Goal: Transaction & Acquisition: Purchase product/service

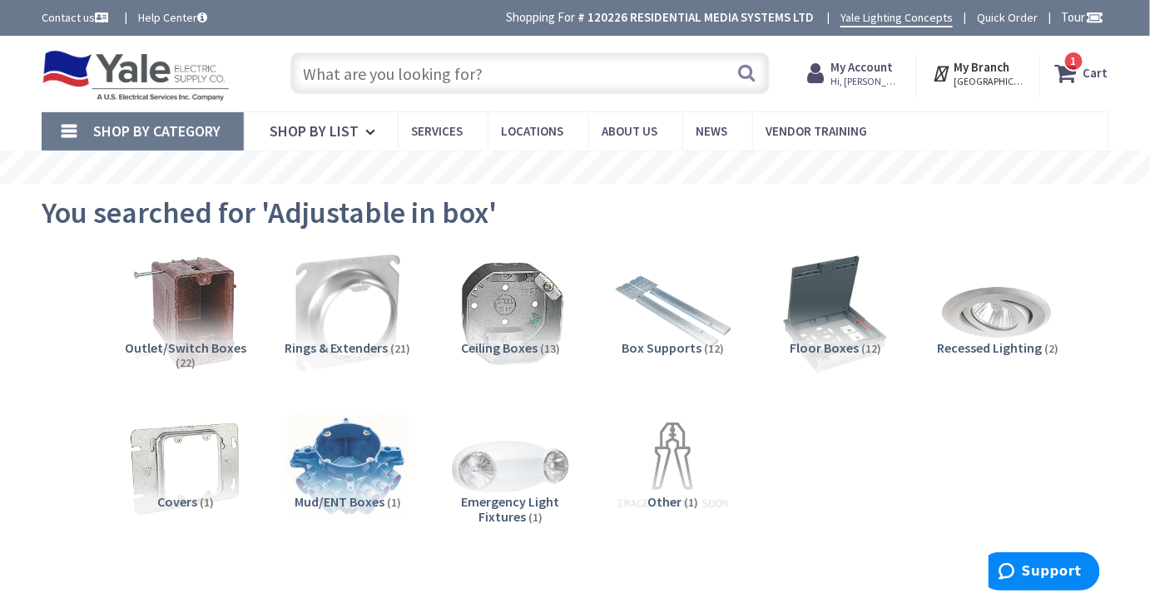
click at [450, 70] on input "text" at bounding box center [530, 73] width 480 height 42
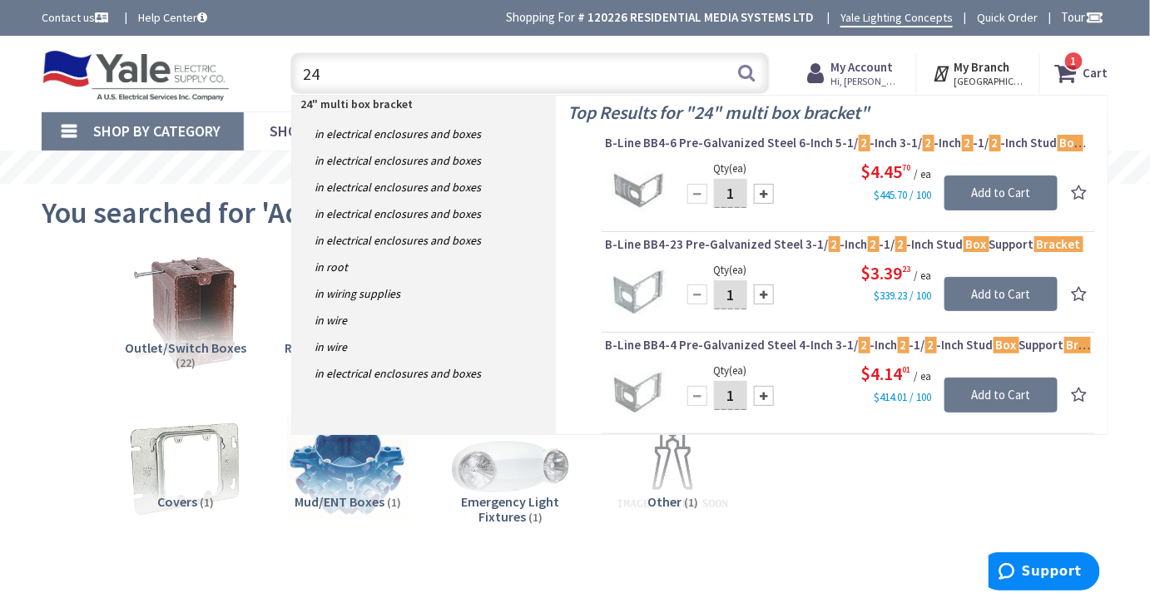
type input "2"
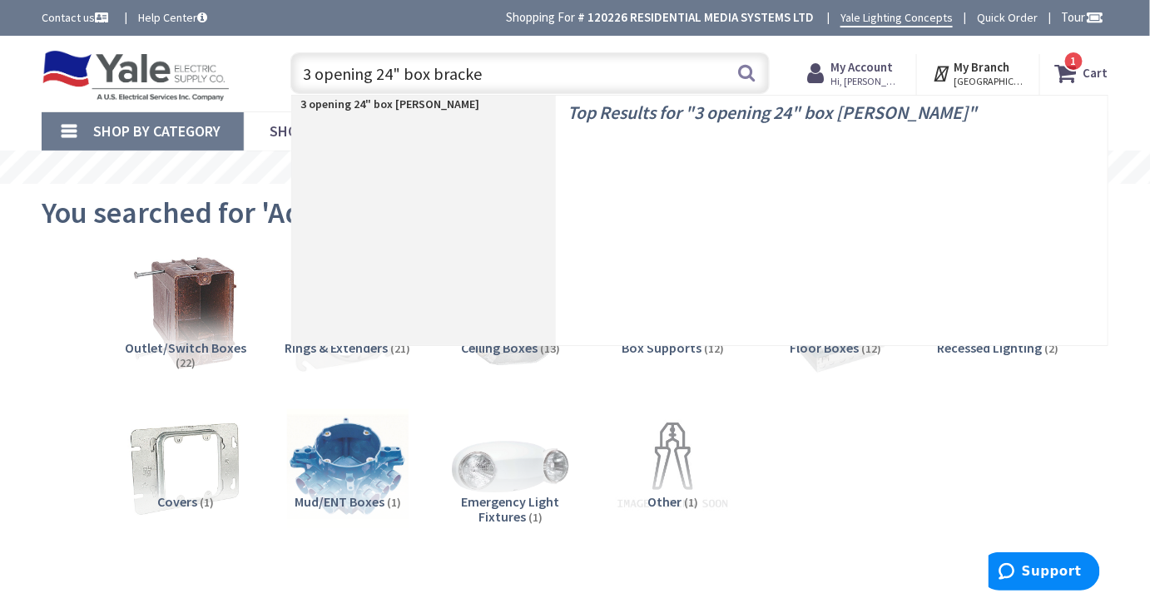
type input "3 opening 24" box bracket"
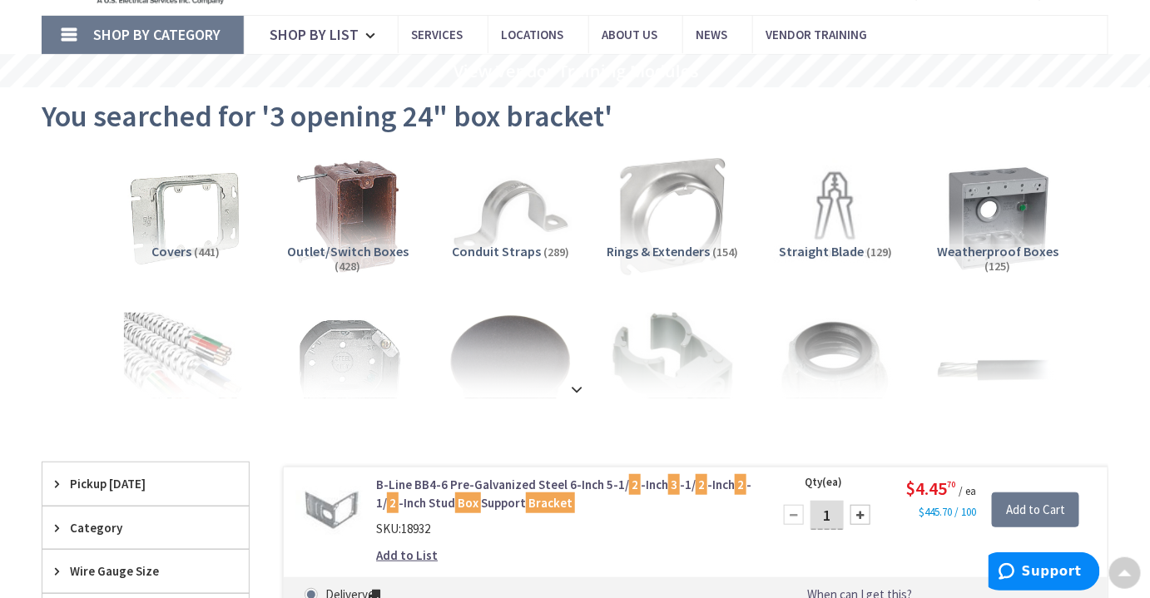
scroll to position [102, 0]
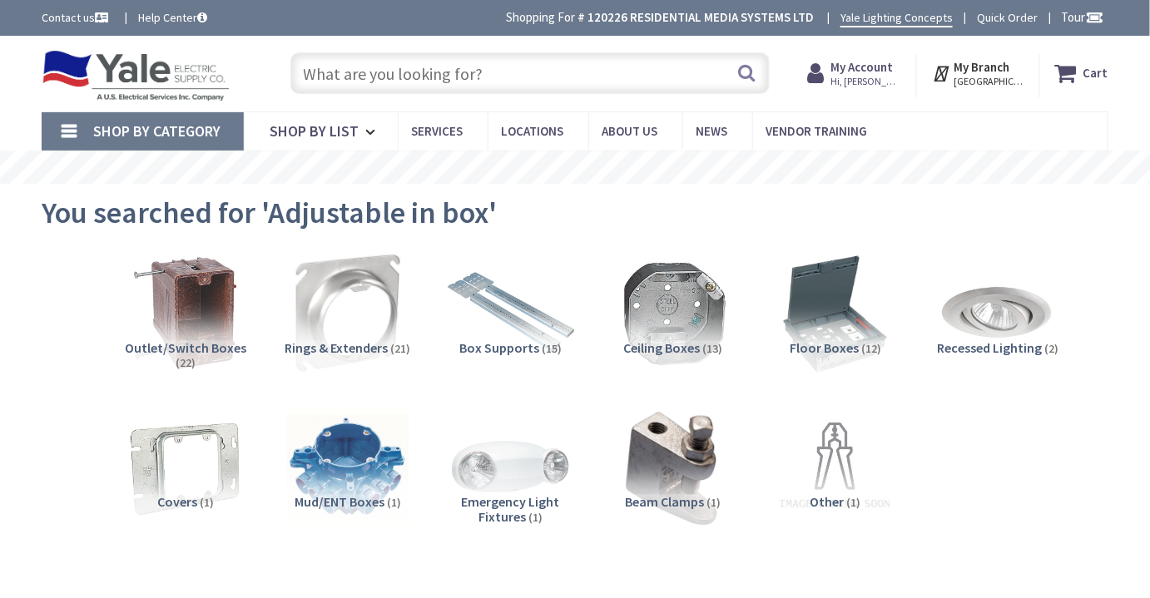
drag, startPoint x: 0, startPoint y: 0, endPoint x: 517, endPoint y: 314, distance: 604.7
click at [517, 314] on img at bounding box center [510, 313] width 135 height 135
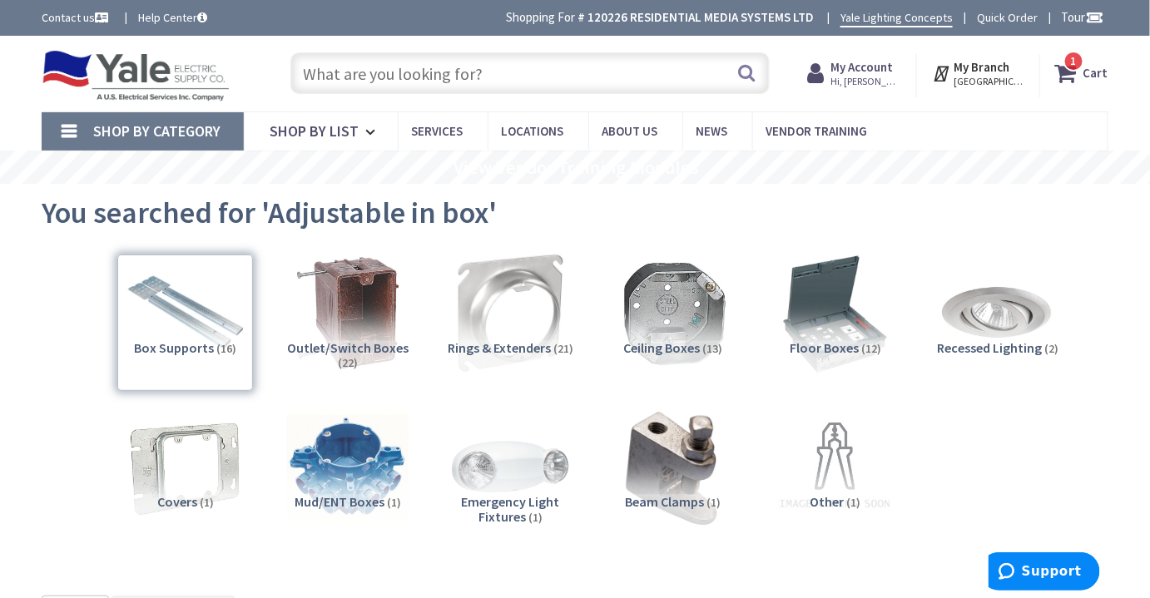
click at [548, 57] on input "text" at bounding box center [530, 73] width 480 height 42
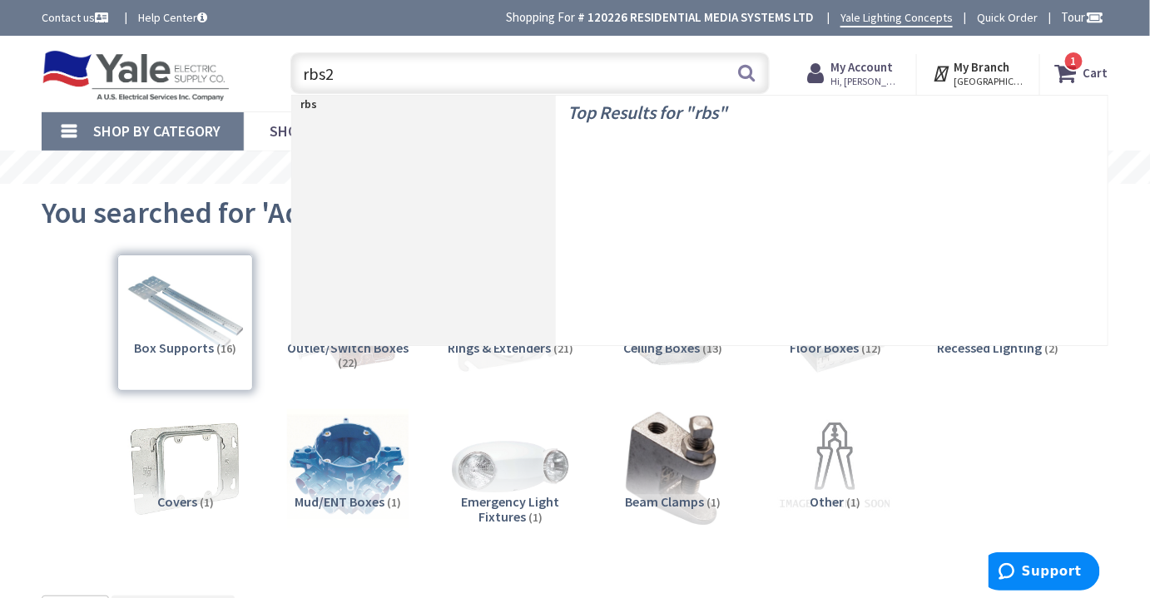
type input "rbs24"
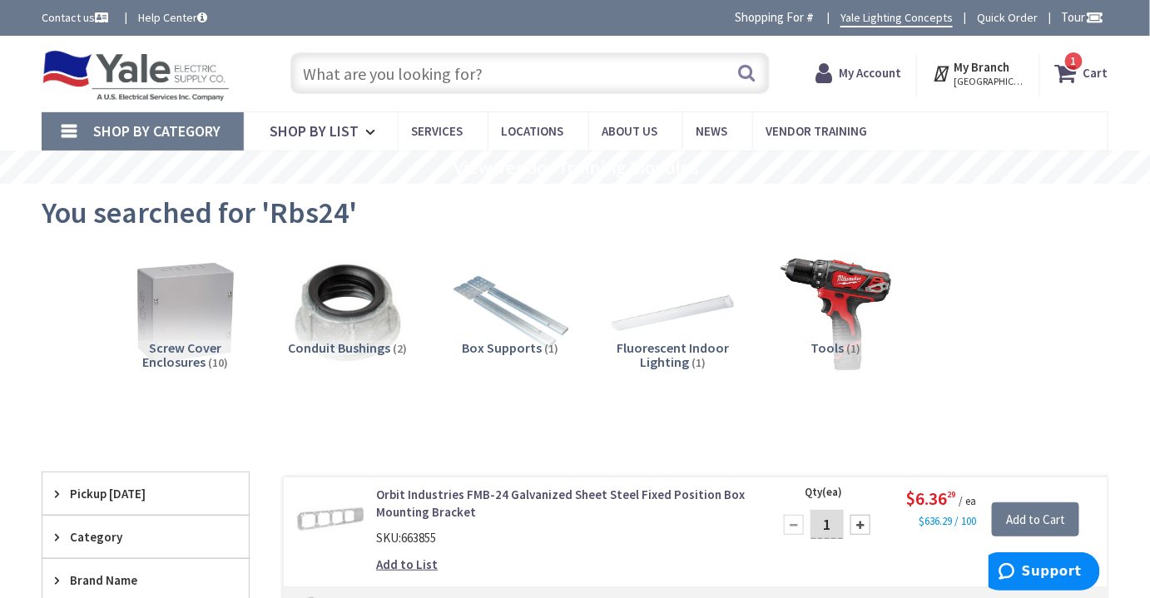
click at [372, 65] on input "text" at bounding box center [530, 73] width 480 height 42
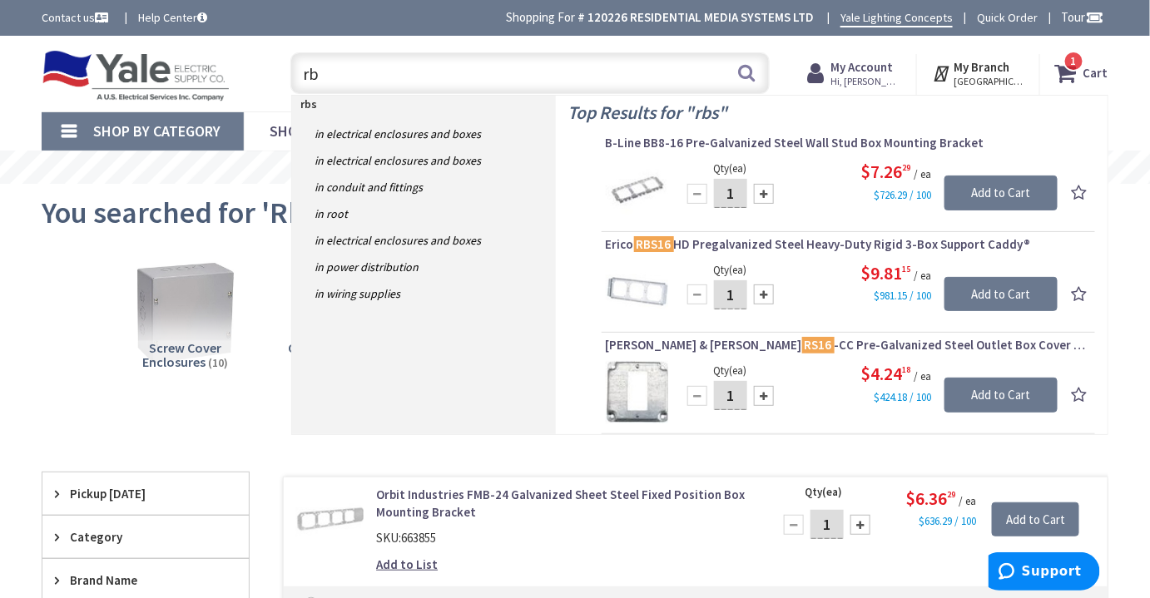
type input "r"
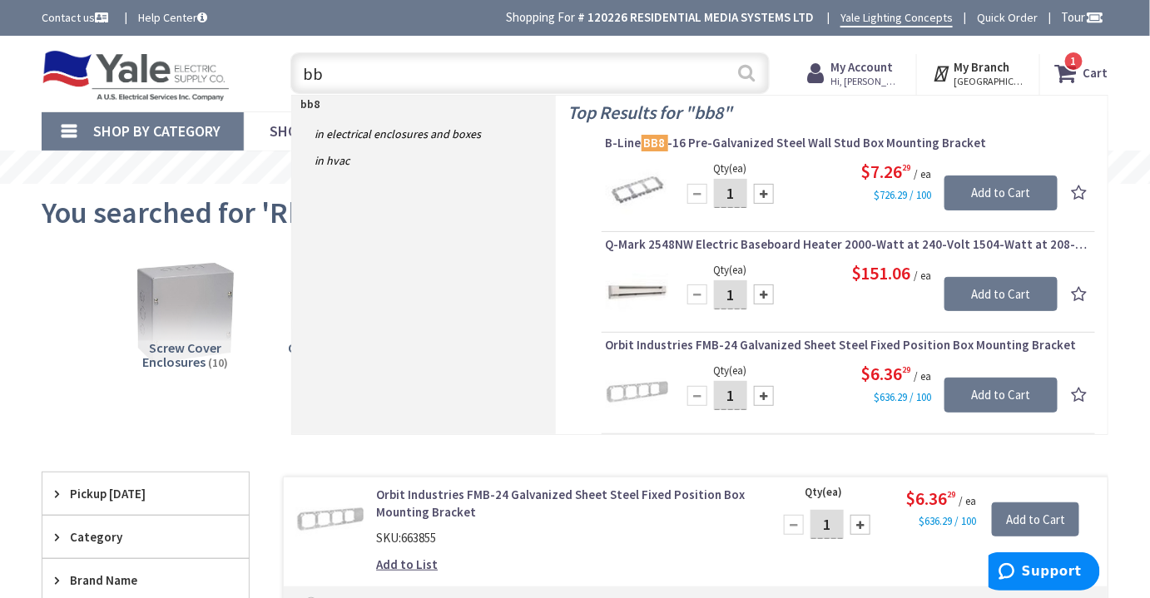
type input "b"
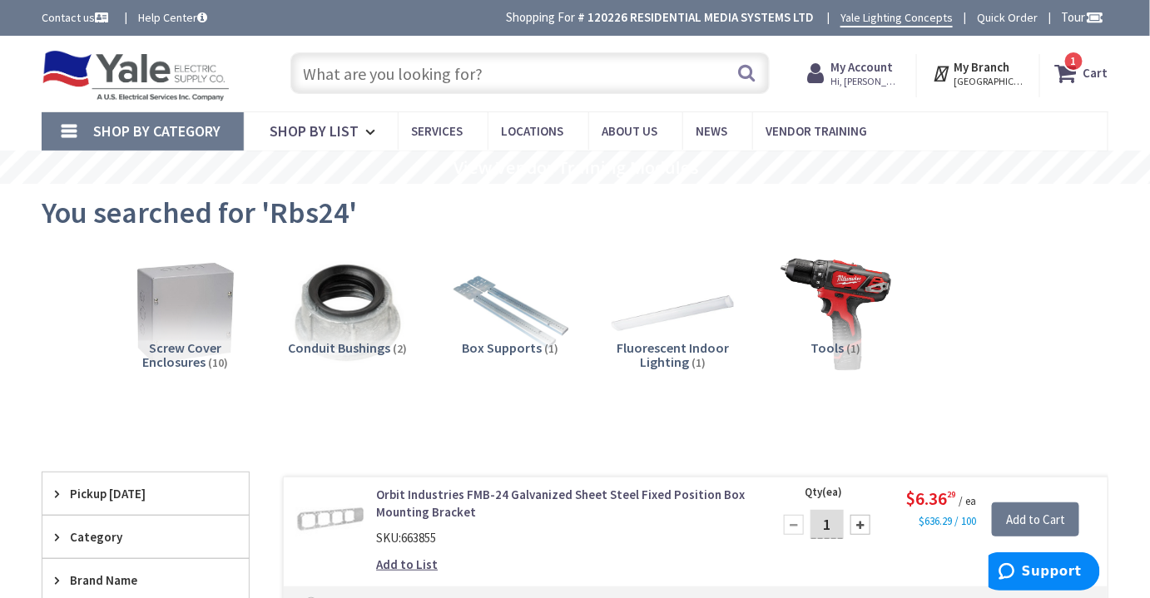
click at [534, 68] on input "text" at bounding box center [530, 73] width 480 height 42
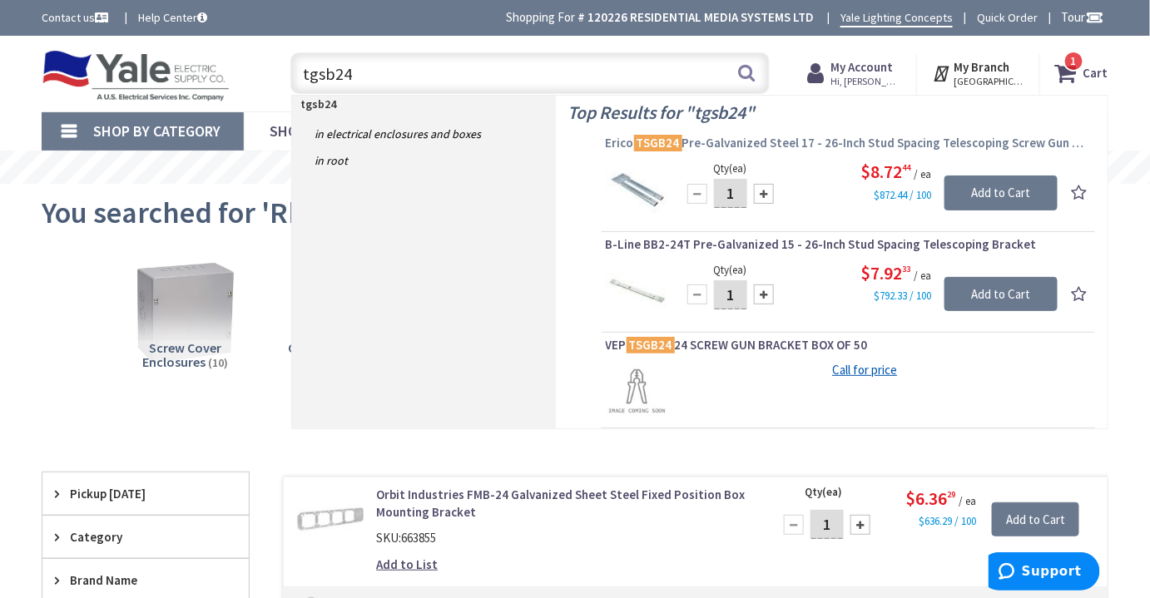
type input "tgsb24"
click at [746, 142] on span "Erico TSGB24 Pre-Galvanized Steel 17 - 26-Inch Stud Spacing Telescoping Screw G…" at bounding box center [848, 143] width 485 height 17
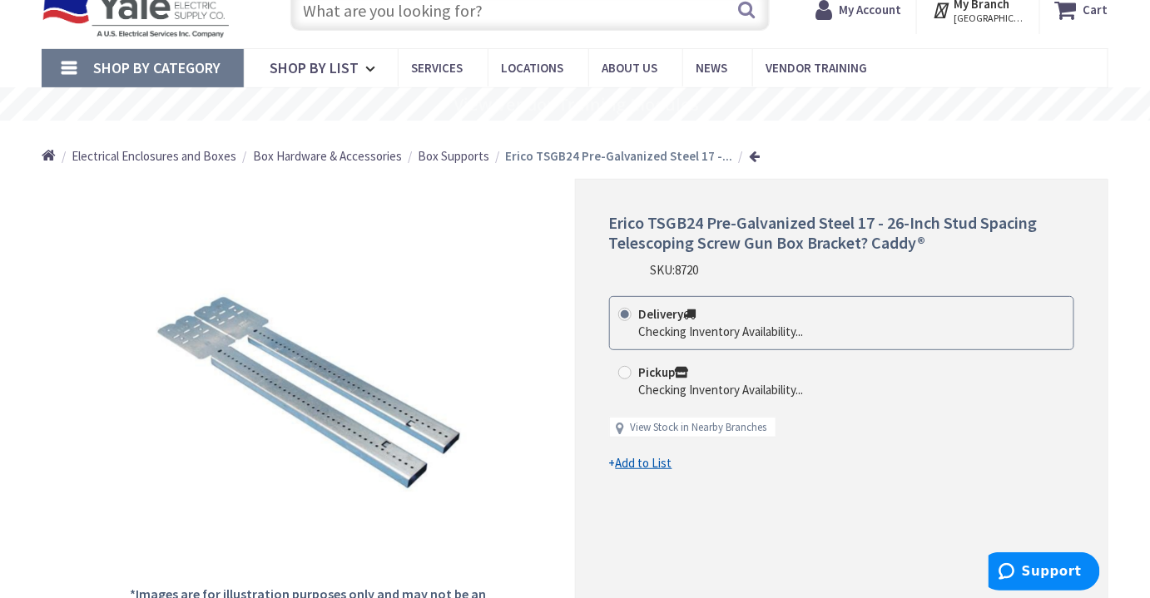
scroll to position [67, 0]
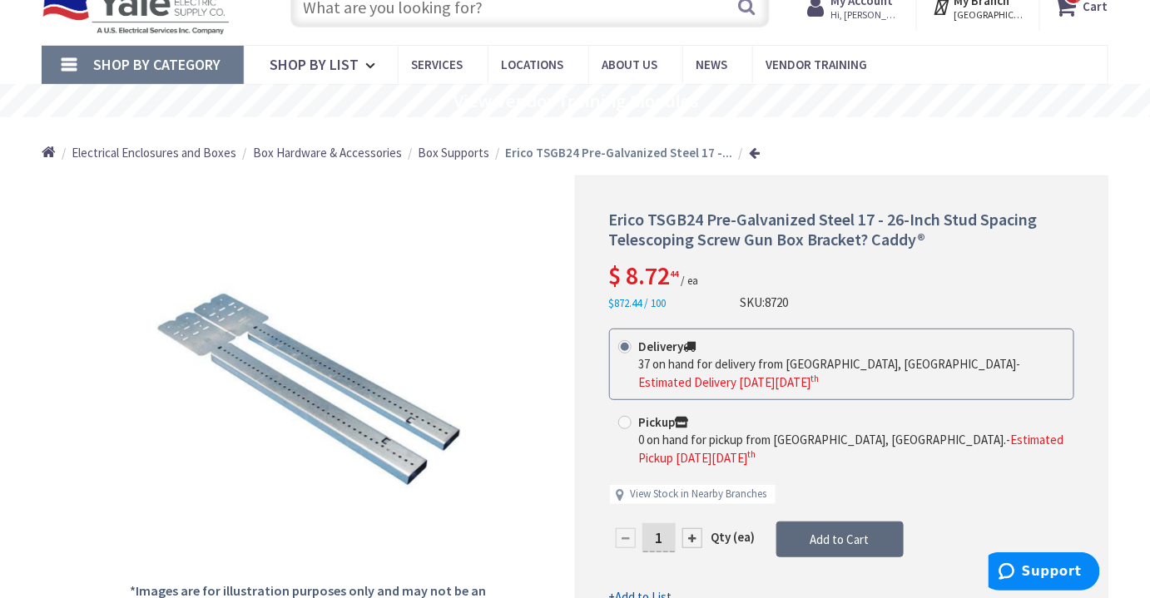
click at [858, 524] on button "Add to Cart" at bounding box center [840, 540] width 127 height 37
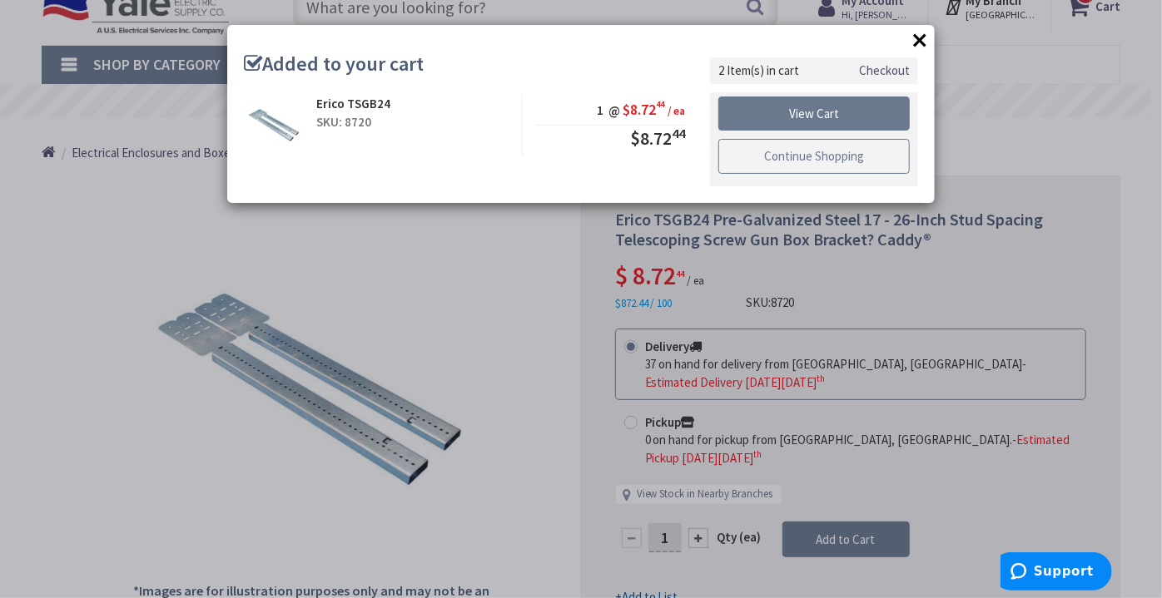
click at [825, 161] on link "Continue Shopping" at bounding box center [813, 156] width 191 height 35
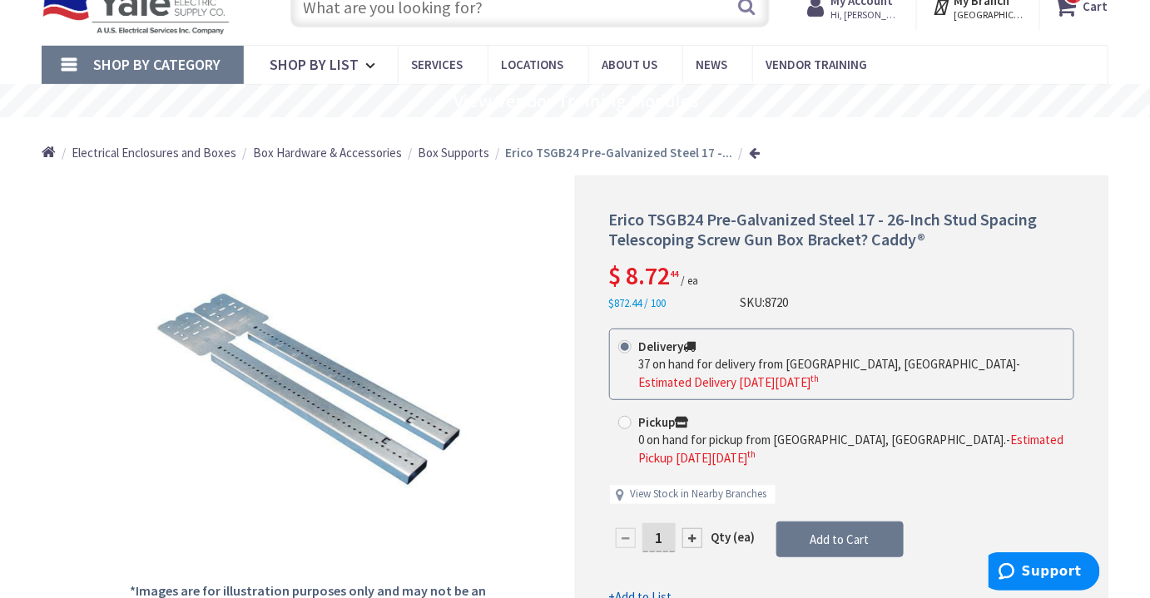
scroll to position [0, 0]
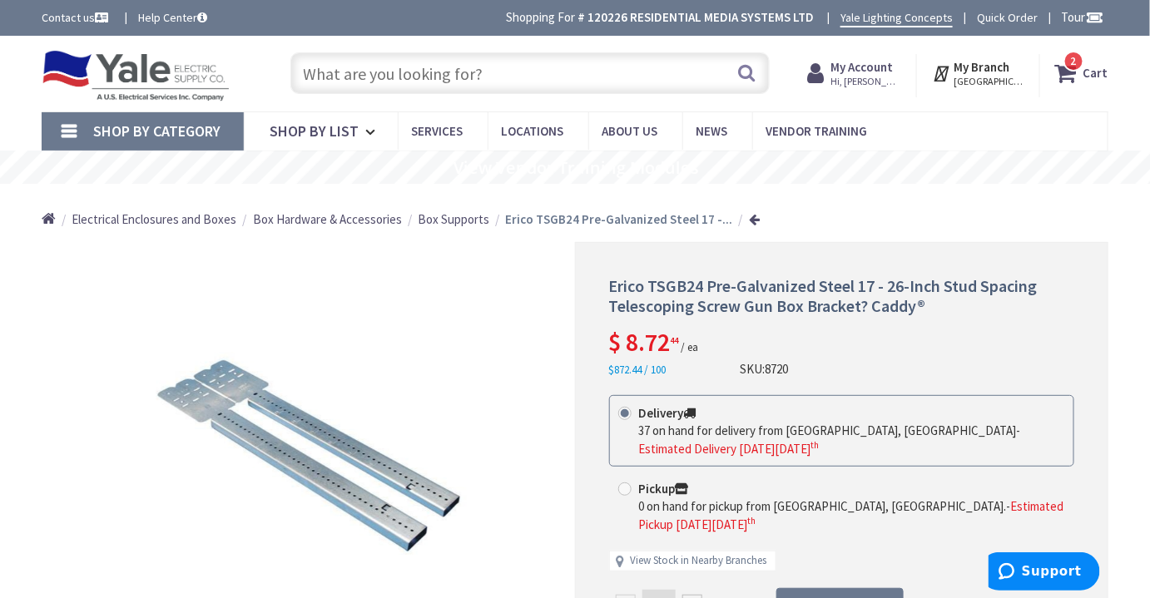
click at [611, 89] on input "text" at bounding box center [530, 73] width 480 height 42
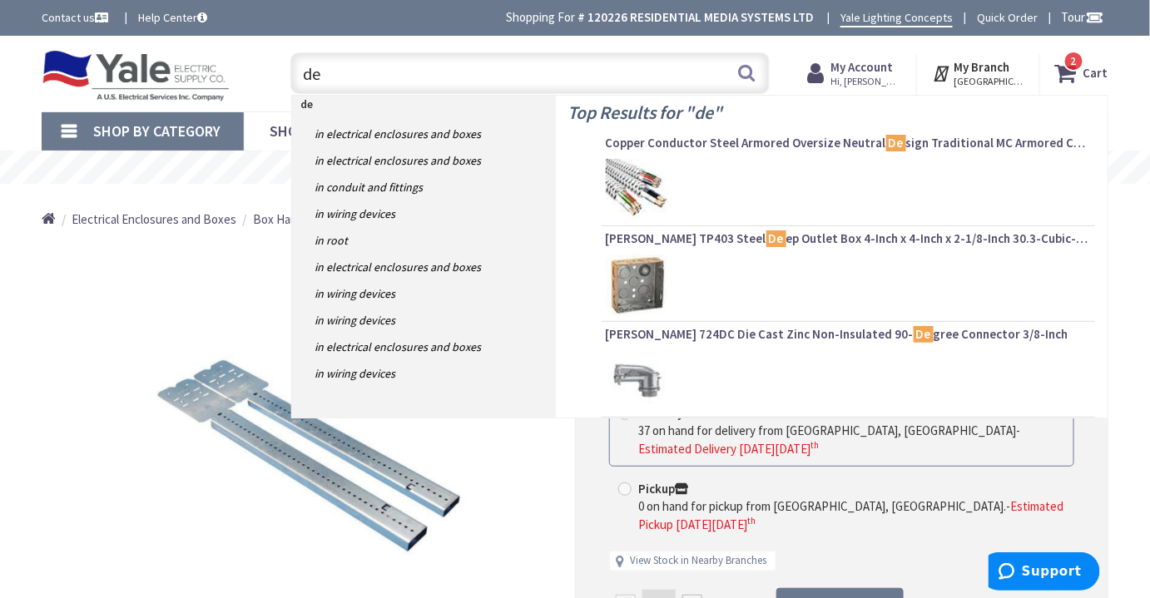
type input "d"
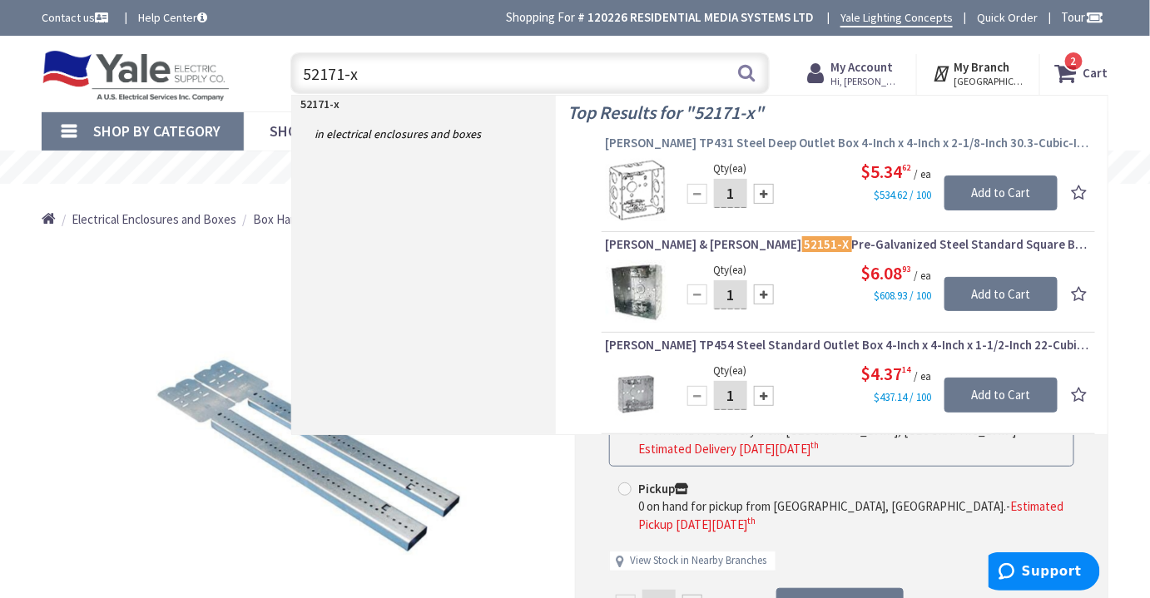
type input "52171-x"
click at [833, 139] on span "[PERSON_NAME] TP431 Steel Deep Outlet Box 4-Inch x 4-Inch x 2-1/8-Inch 30.3-Cub…" at bounding box center [848, 143] width 485 height 17
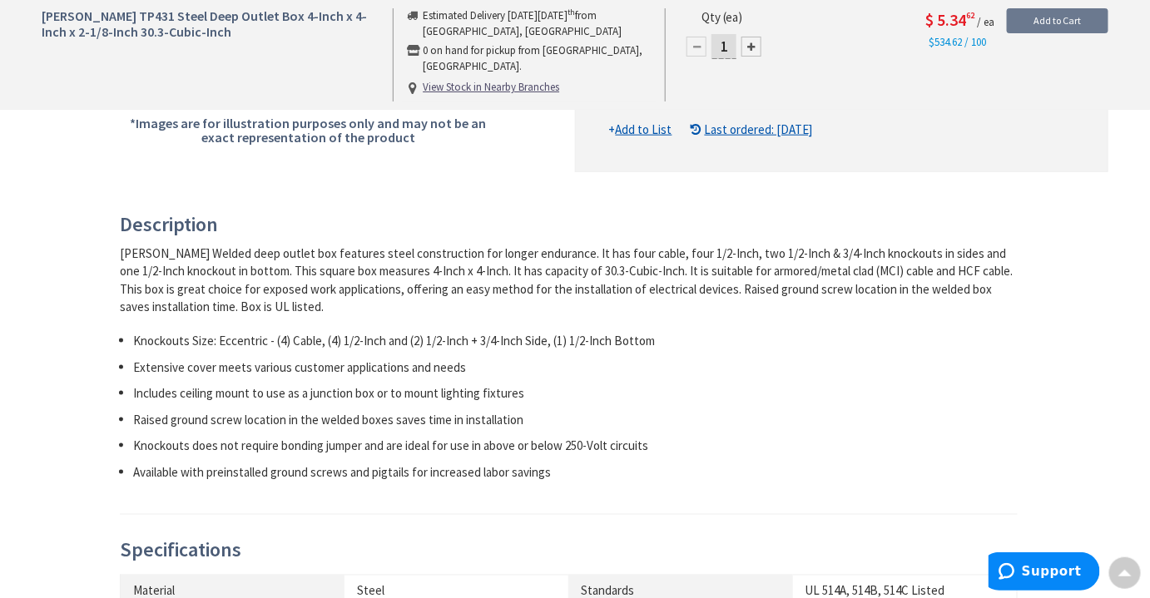
scroll to position [275, 0]
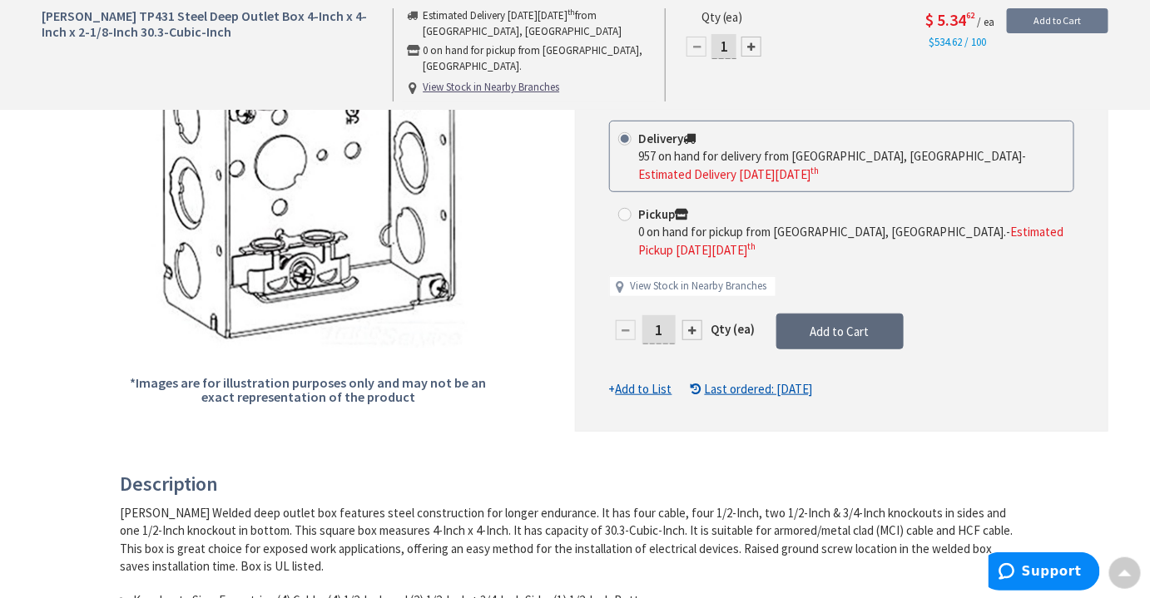
click at [844, 332] on span "Add to Cart" at bounding box center [840, 332] width 59 height 16
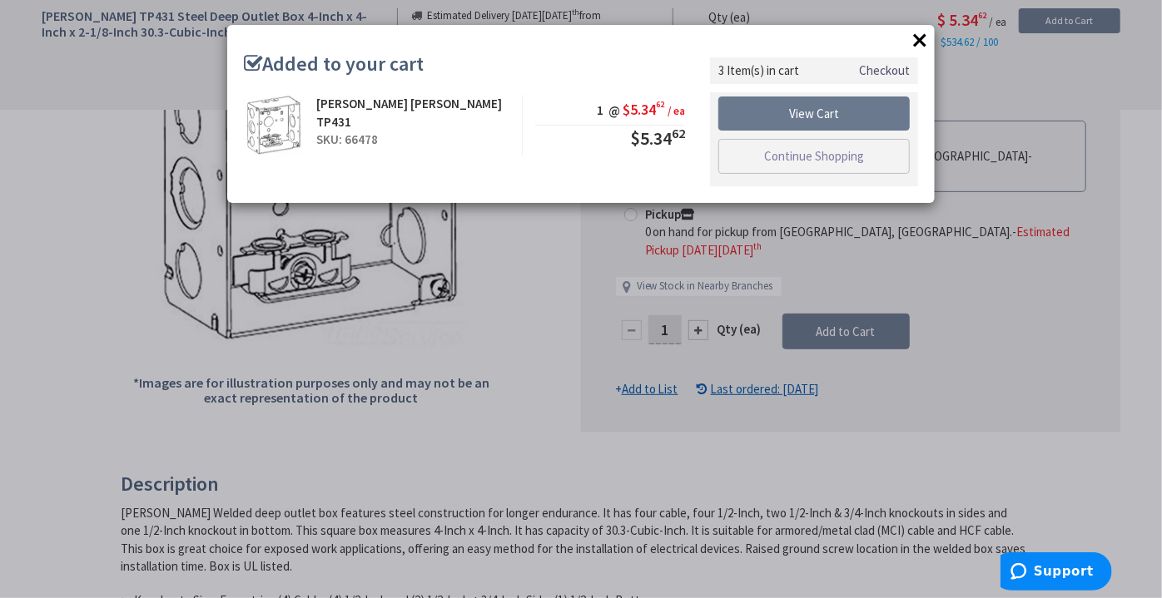
click at [739, 335] on div "× Added to your cart [PERSON_NAME] [PERSON_NAME] TP431 SKU: 66478 1 @ $5.34 62 …" at bounding box center [581, 299] width 1162 height 598
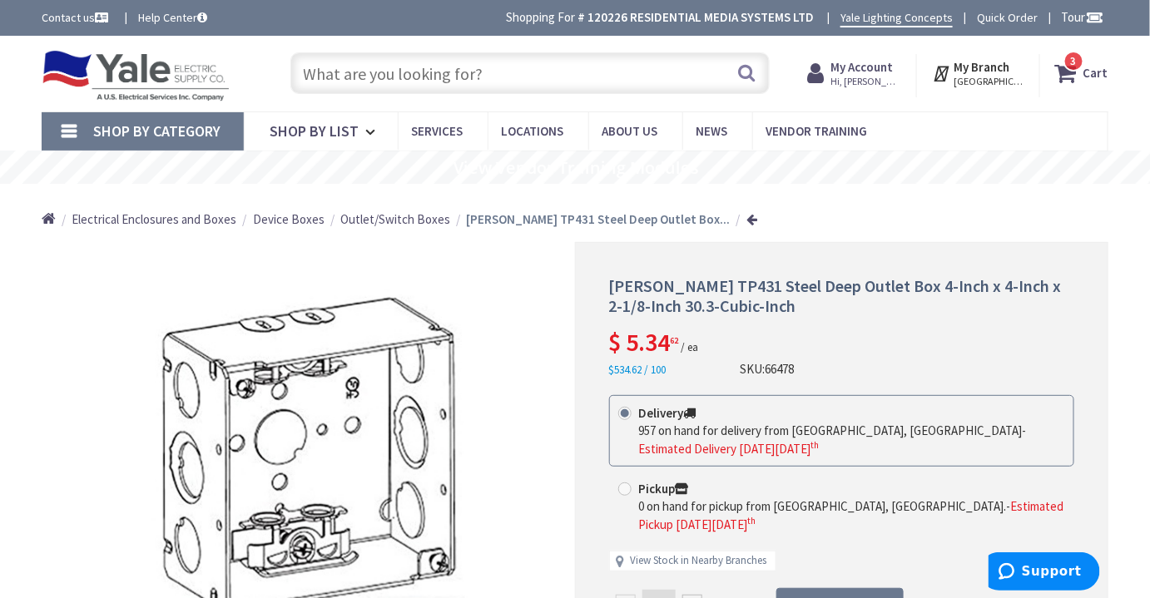
scroll to position [0, 0]
